Goal: Task Accomplishment & Management: Use online tool/utility

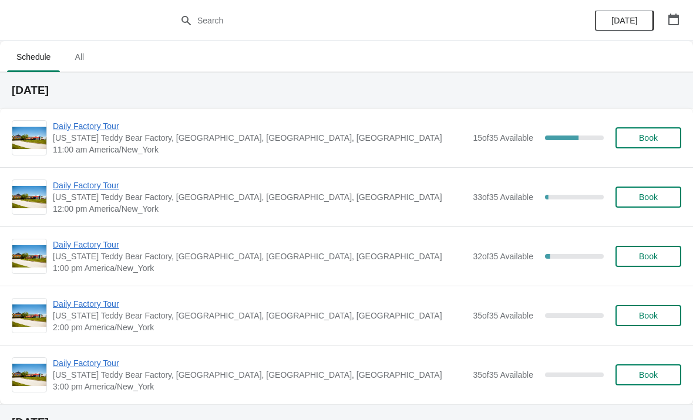
click at [107, 127] on span "Daily Factory Tour" at bounding box center [260, 126] width 414 height 12
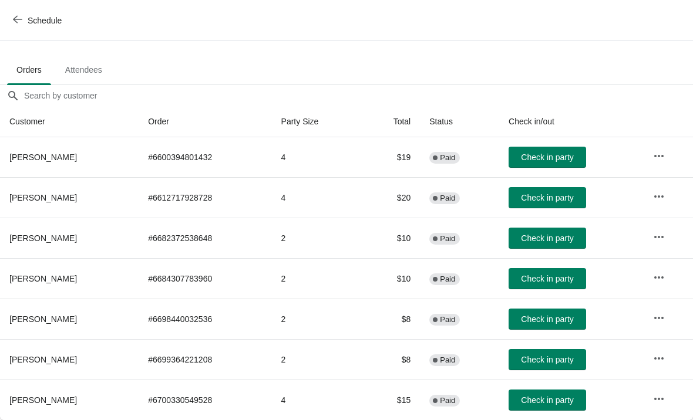
scroll to position [58, 0]
click at [550, 322] on span "Check in party" at bounding box center [547, 319] width 52 height 9
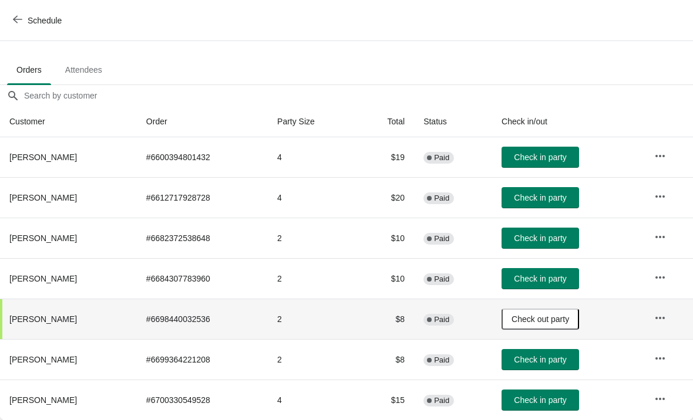
click at [559, 160] on span "Check in party" at bounding box center [540, 157] width 52 height 9
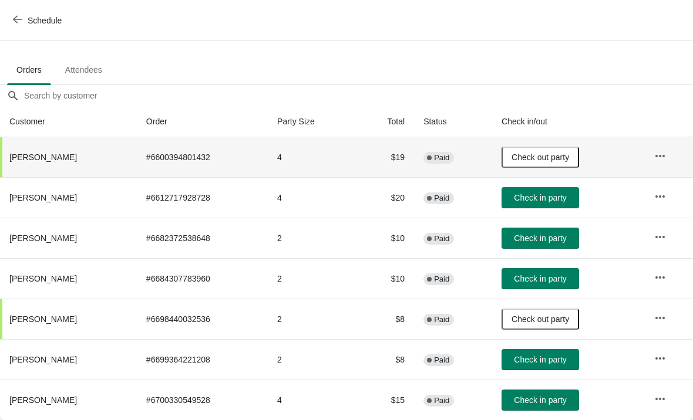
click at [544, 234] on span "Check in party" at bounding box center [540, 238] width 52 height 9
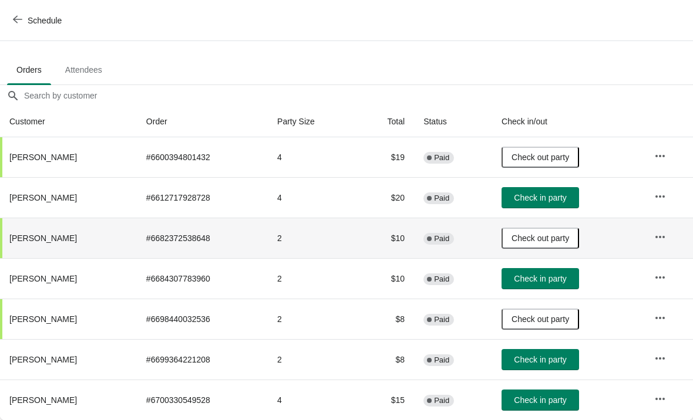
click at [543, 360] on span "Check in party" at bounding box center [540, 359] width 52 height 9
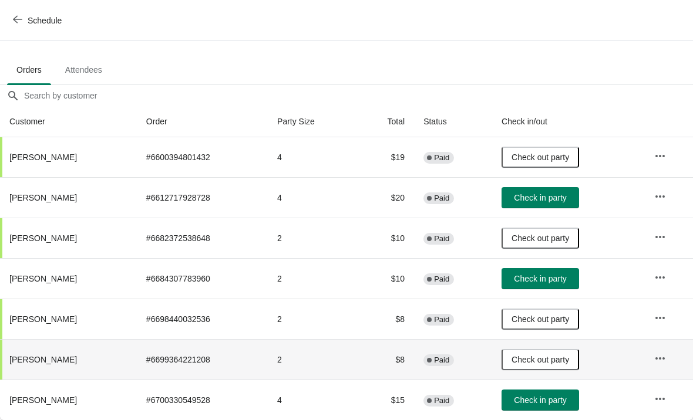
click at [558, 196] on span "Check in party" at bounding box center [540, 197] width 52 height 9
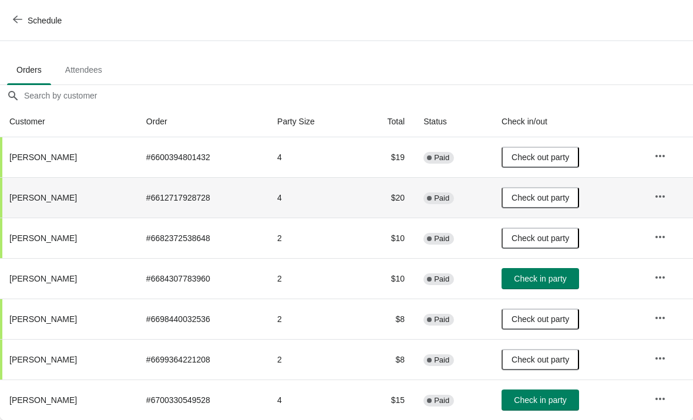
click at [551, 283] on span "Check in party" at bounding box center [540, 278] width 52 height 9
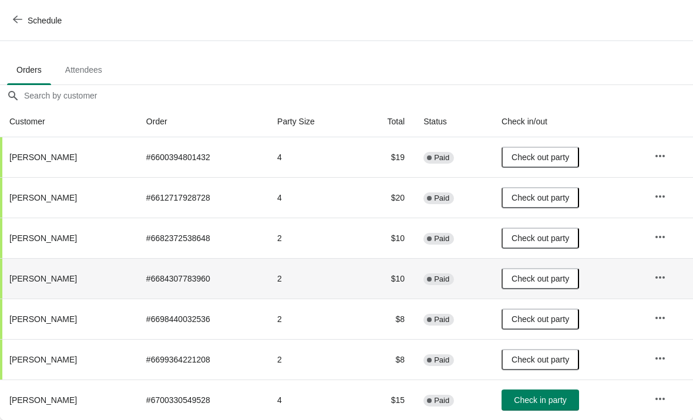
click at [21, 21] on icon "button" at bounding box center [17, 19] width 9 height 9
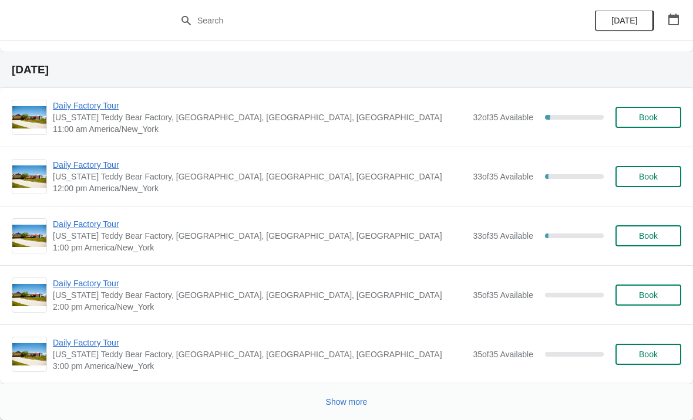
scroll to position [2346, 0]
click at [358, 405] on span "Show more" at bounding box center [347, 401] width 42 height 9
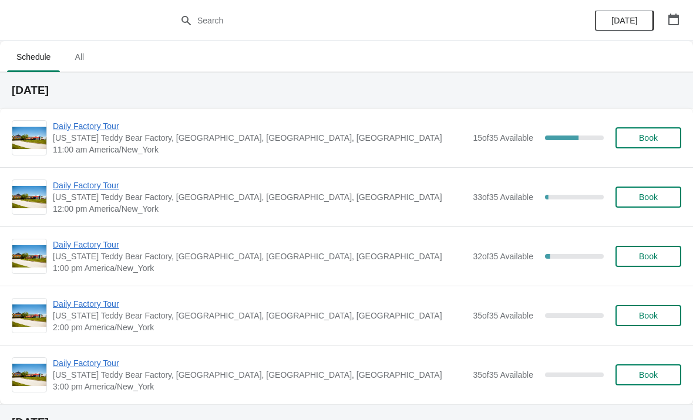
scroll to position [0, 0]
click at [116, 124] on span "Daily Factory Tour" at bounding box center [260, 126] width 414 height 12
click at [103, 176] on div "Daily Factory Tour Vermont Teddy Bear Factory, Shelburne Road, Shelburne, VT, U…" at bounding box center [346, 196] width 693 height 59
click at [86, 130] on span "Daily Factory Tour" at bounding box center [260, 126] width 414 height 12
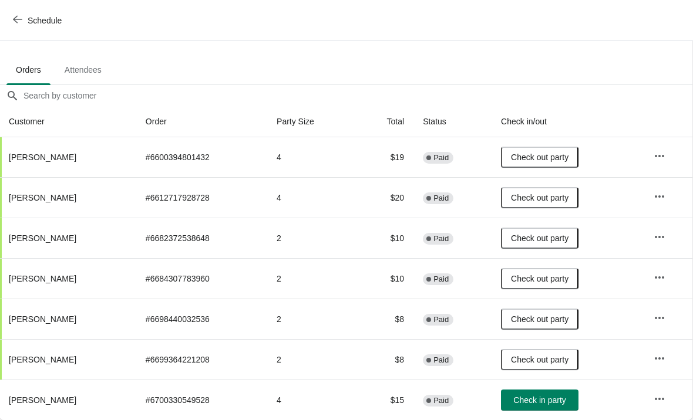
scroll to position [58, 1]
click at [243, 252] on td "# 6682372538648" at bounding box center [201, 238] width 131 height 41
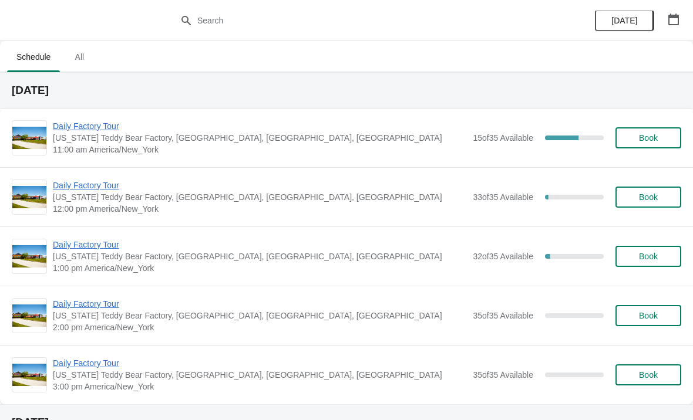
click at [116, 187] on span "Daily Factory Tour" at bounding box center [260, 186] width 414 height 12
